Goal: Check status: Check status

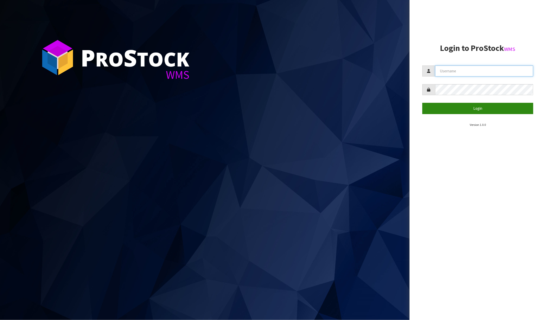
type input "[PERSON_NAME]"
click at [467, 109] on button "Login" at bounding box center [477, 108] width 111 height 11
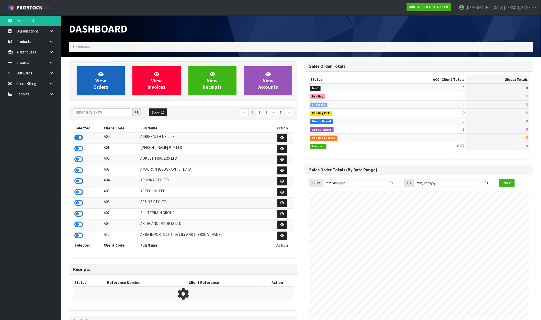
scroll to position [388, 236]
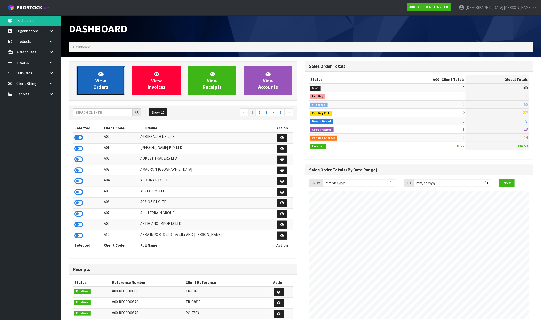
click at [96, 79] on span "View Orders" at bounding box center [100, 80] width 15 height 19
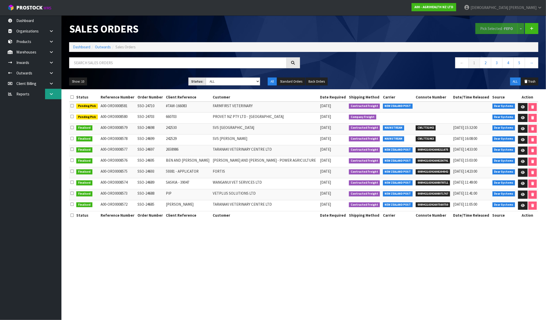
click at [55, 95] on link at bounding box center [53, 94] width 16 height 10
click at [35, 115] on link "CWL" at bounding box center [30, 115] width 61 height 10
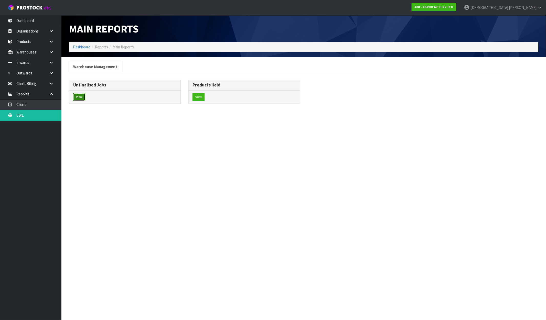
click at [77, 96] on button "View" at bounding box center [79, 97] width 12 height 8
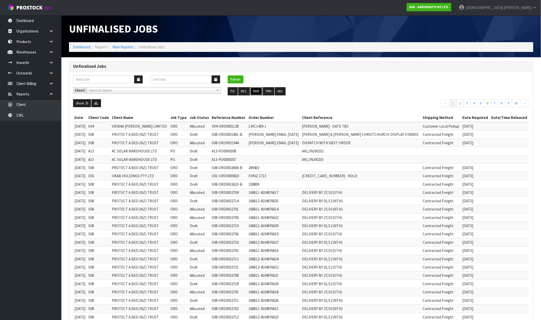
click at [252, 92] on button "ORD" at bounding box center [256, 91] width 12 height 8
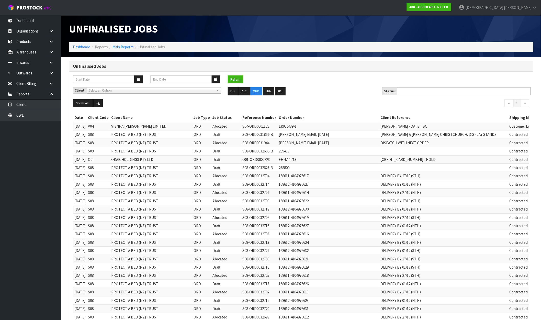
click at [473, 92] on ul at bounding box center [464, 91] width 134 height 8
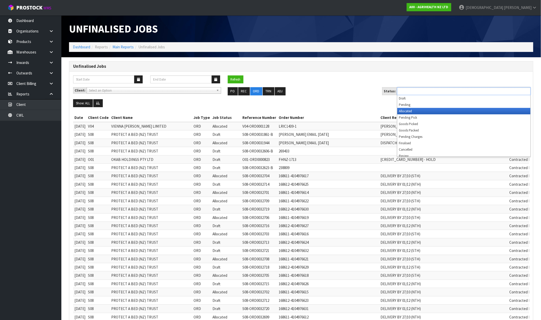
click at [449, 113] on li "Allocated" at bounding box center [464, 111] width 133 height 6
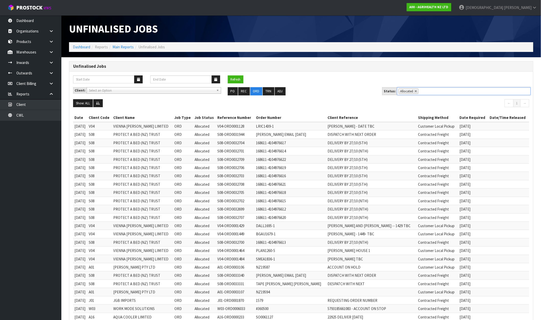
click at [326, 102] on nav "← 1 →" at bounding box center [417, 103] width 224 height 9
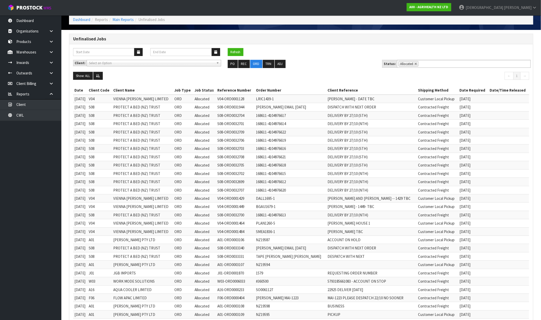
scroll to position [227, 0]
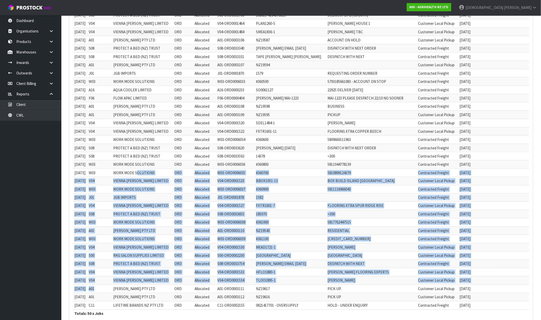
drag, startPoint x: 126, startPoint y: 290, endPoint x: 148, endPoint y: 175, distance: 117.8
click at [144, 176] on tbody "[DATE] V04 VIENNA [PERSON_NAME] LIMITED ORD Allocated V04-ORD0001128 LRIC1439-1…" at bounding box center [301, 102] width 456 height 415
